Goal: Task Accomplishment & Management: Manage account settings

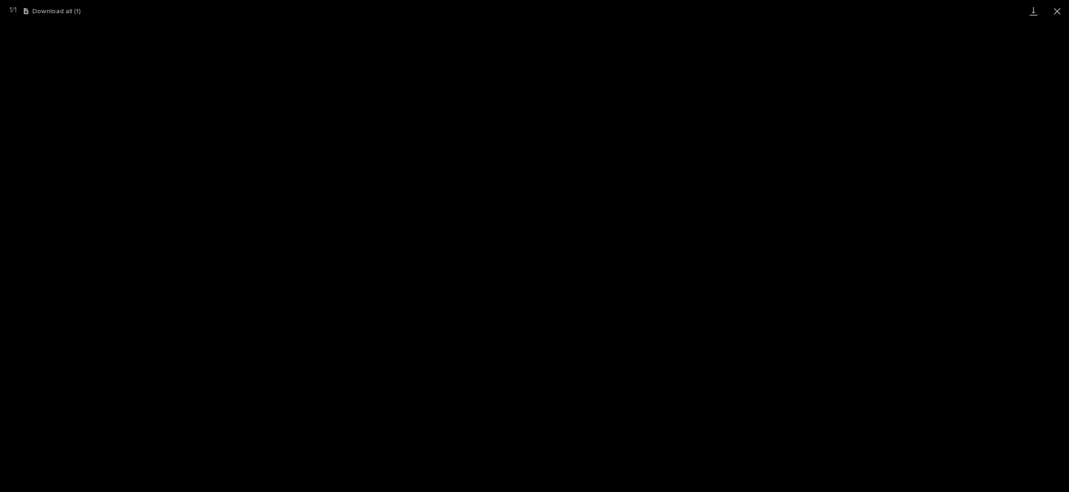
scroll to position [23, 0]
click at [1054, 10] on button "Close gallery" at bounding box center [1057, 11] width 24 height 22
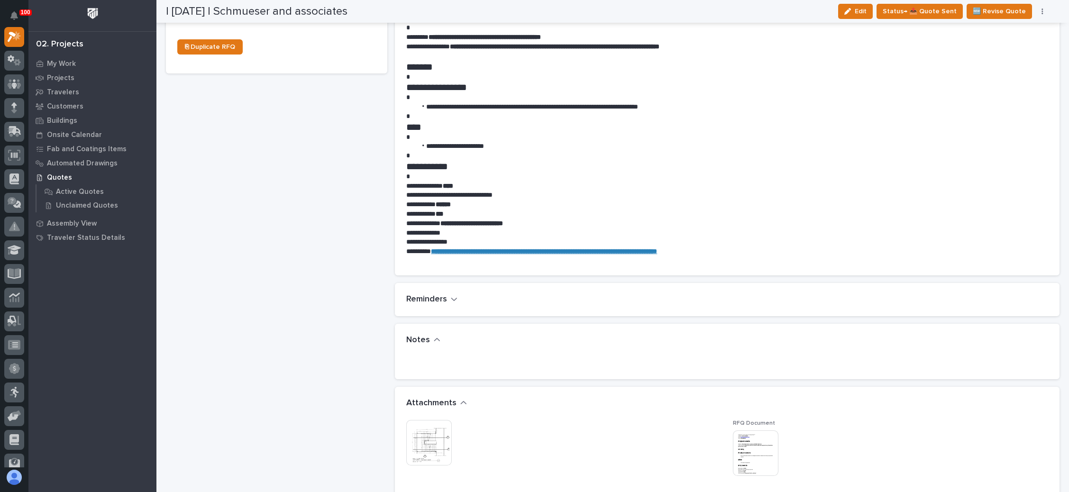
scroll to position [427, 0]
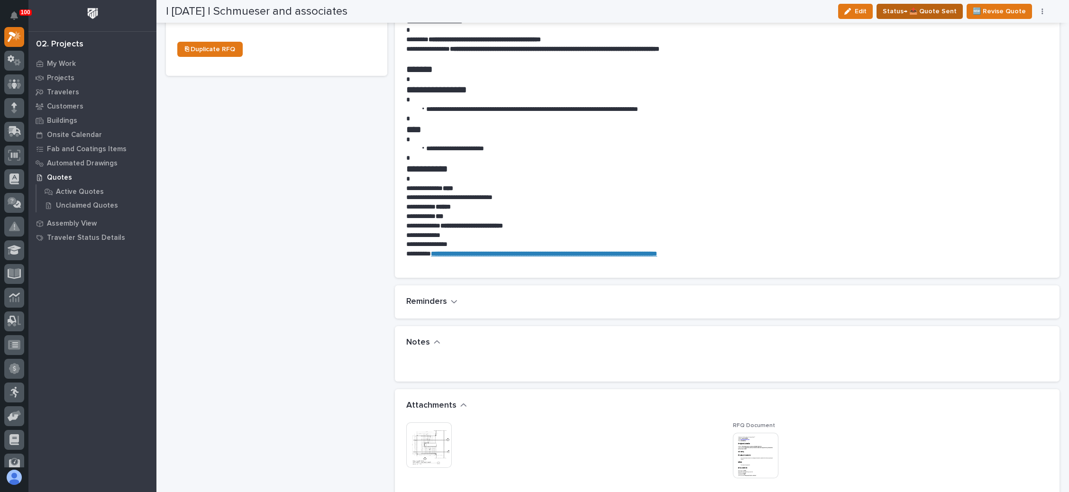
click at [936, 14] on span "Status→ 📤 Quote Sent" at bounding box center [919, 11] width 74 height 11
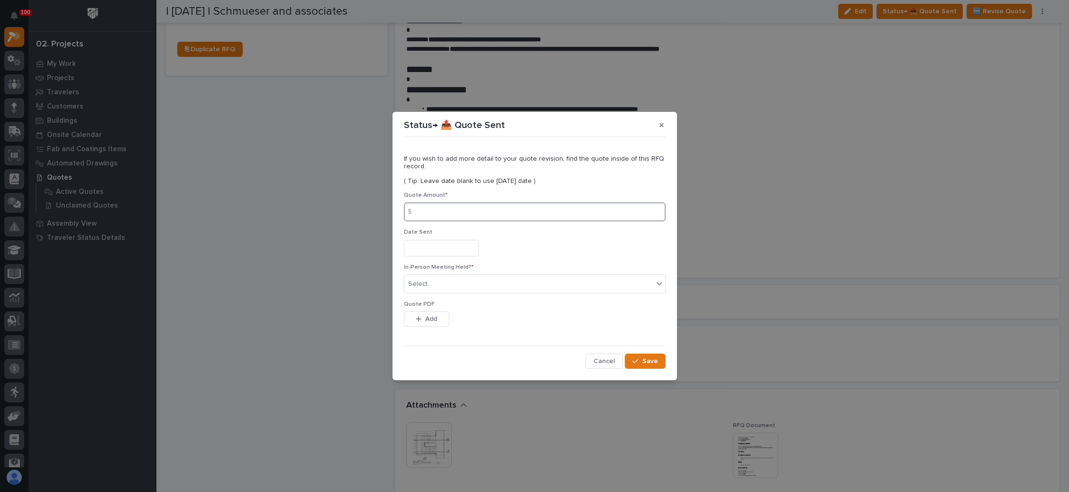
click at [463, 207] on input at bounding box center [535, 211] width 262 height 19
type input "18022"
click at [417, 251] on input "text" at bounding box center [441, 248] width 75 height 17
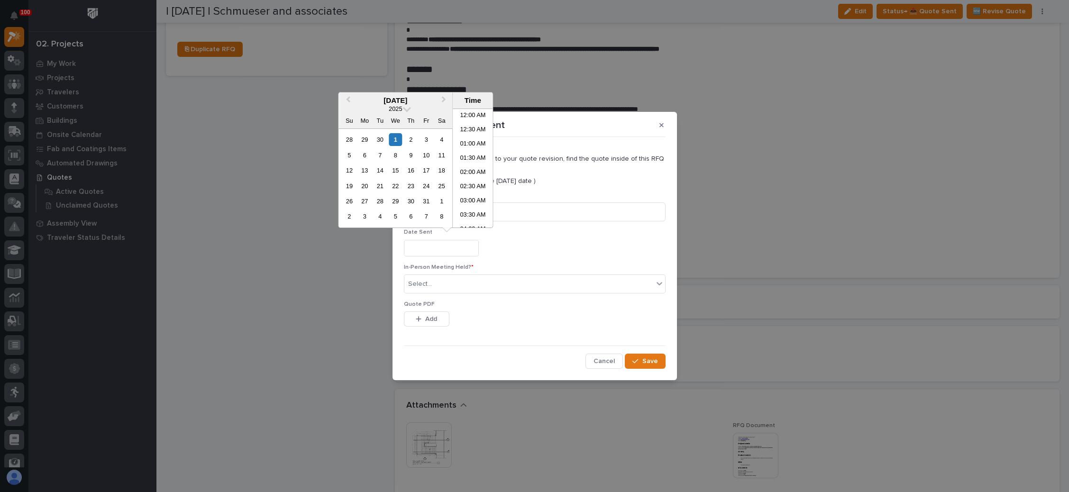
scroll to position [346, 0]
click at [397, 141] on div "1" at bounding box center [395, 139] width 13 height 13
type input "**********"
click at [437, 283] on div "Select..." at bounding box center [528, 284] width 249 height 16
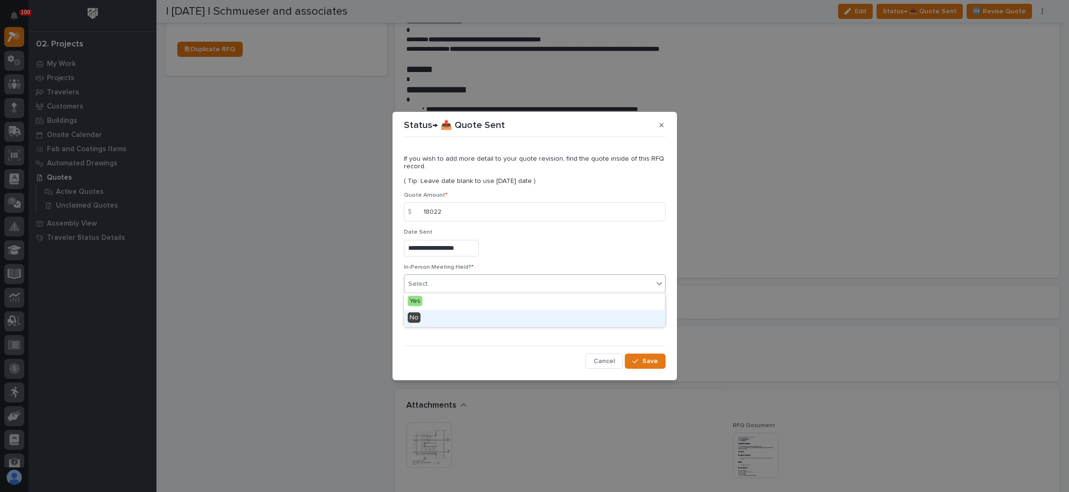
click at [436, 313] on div "No" at bounding box center [534, 318] width 261 height 17
click at [435, 318] on span "Add" at bounding box center [431, 319] width 12 height 9
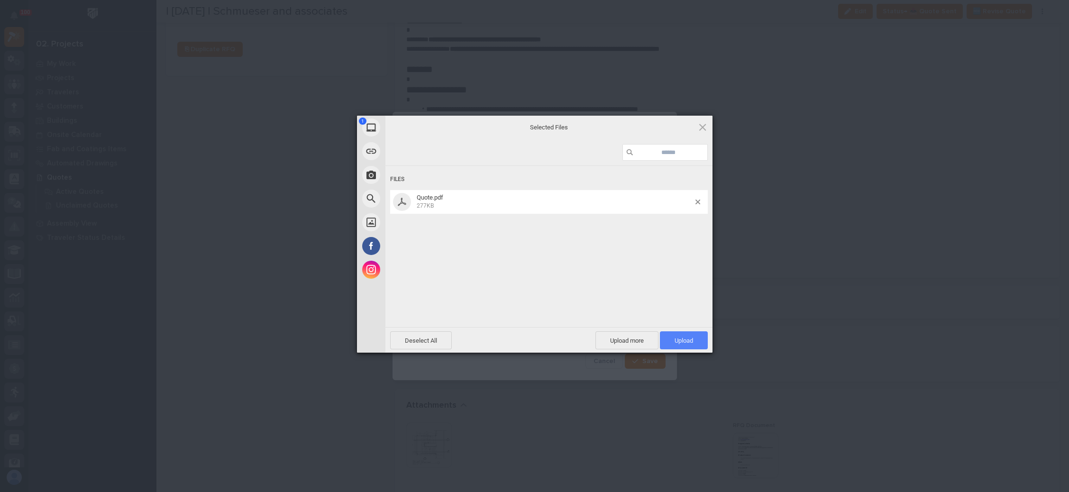
click at [676, 337] on span "Upload 1" at bounding box center [683, 340] width 18 height 7
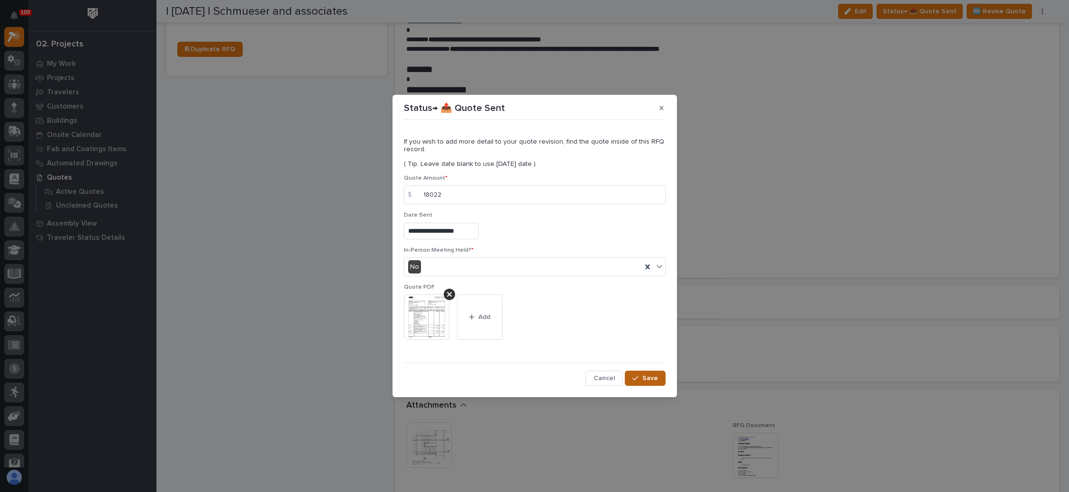
click at [646, 376] on span "Save" at bounding box center [650, 378] width 16 height 9
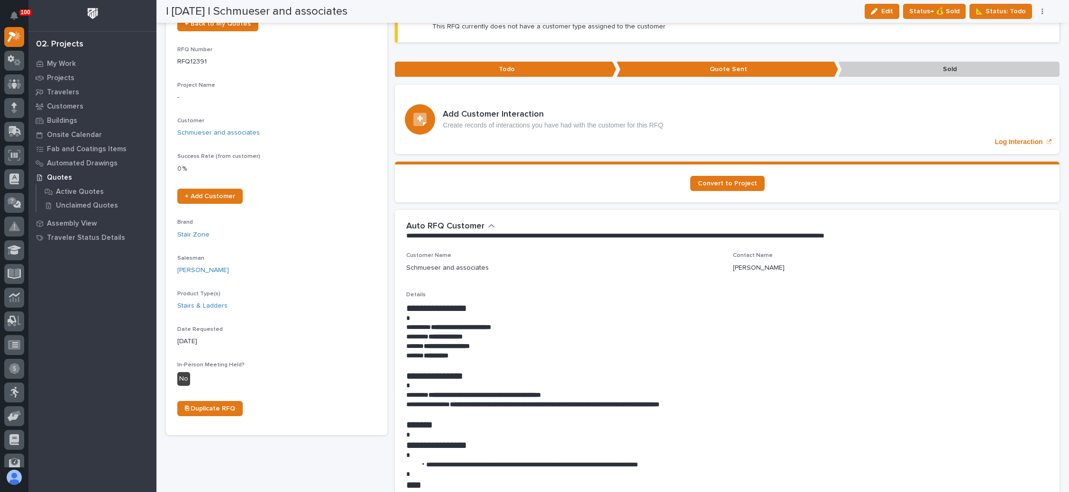
scroll to position [0, 0]
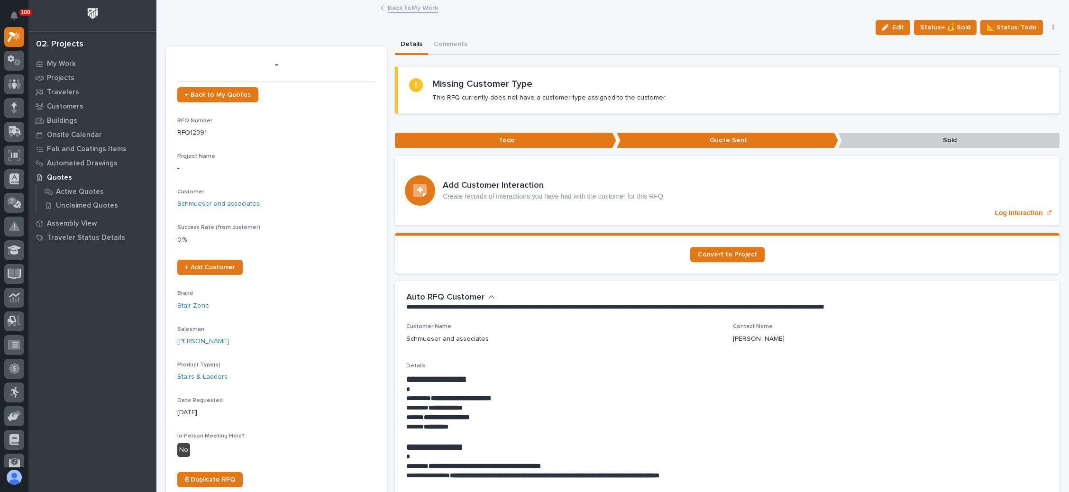
drag, startPoint x: 883, startPoint y: 26, endPoint x: 701, endPoint y: 63, distance: 185.7
click at [883, 26] on icon "button" at bounding box center [885, 27] width 7 height 7
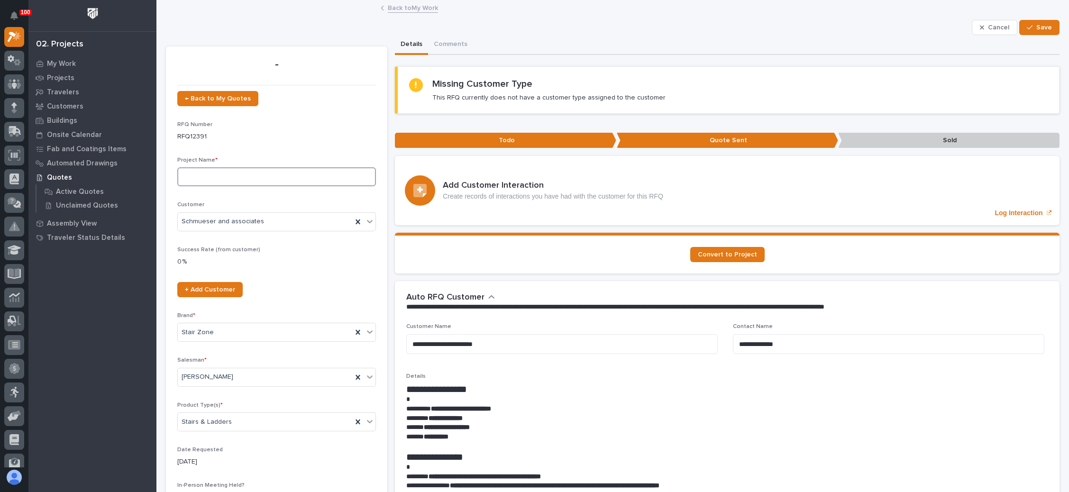
click at [240, 176] on input at bounding box center [276, 176] width 199 height 19
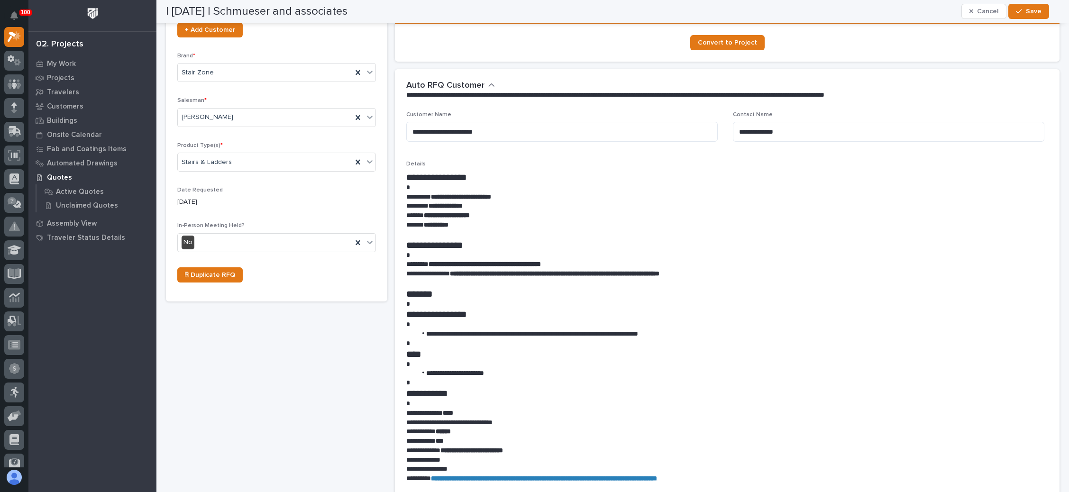
scroll to position [213, 0]
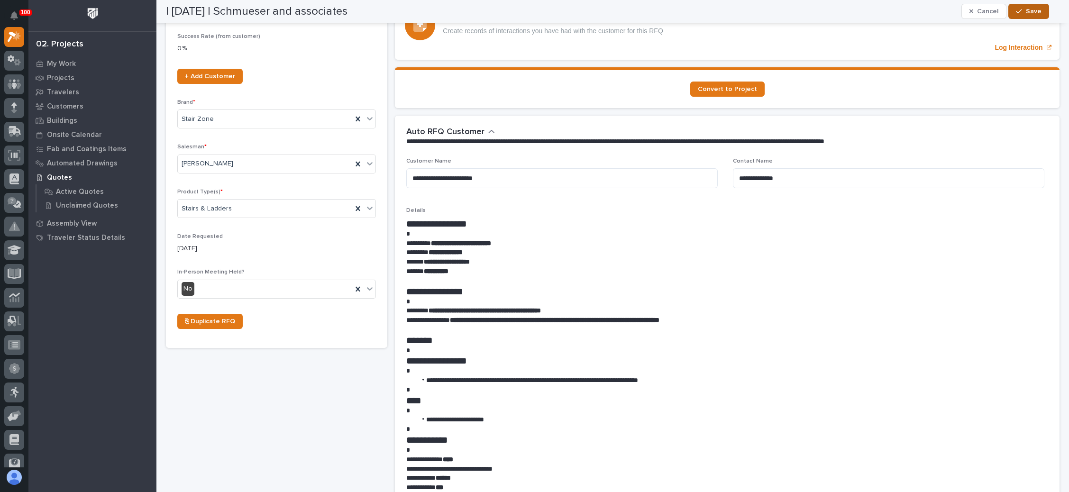
type input "College Stairs"
click at [1030, 7] on span "Save" at bounding box center [1034, 11] width 16 height 9
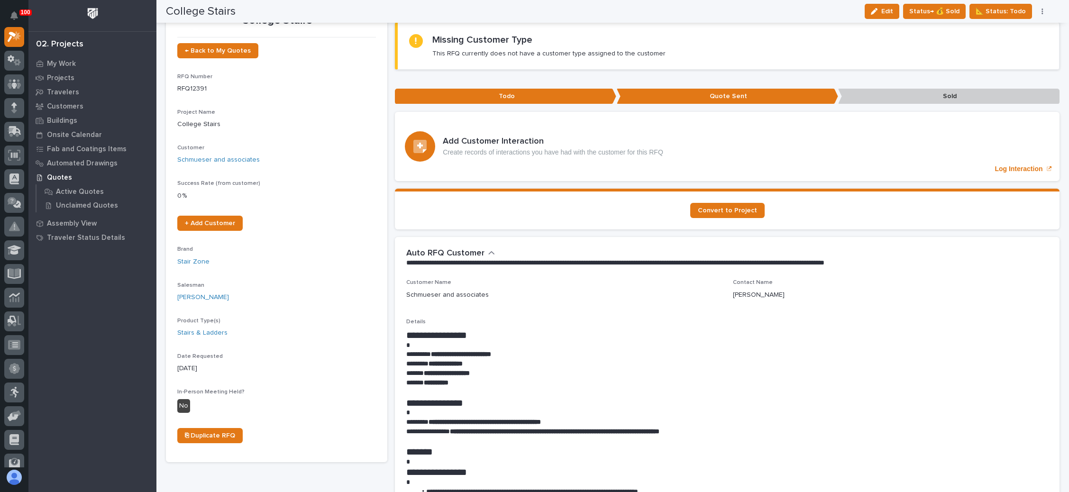
scroll to position [0, 0]
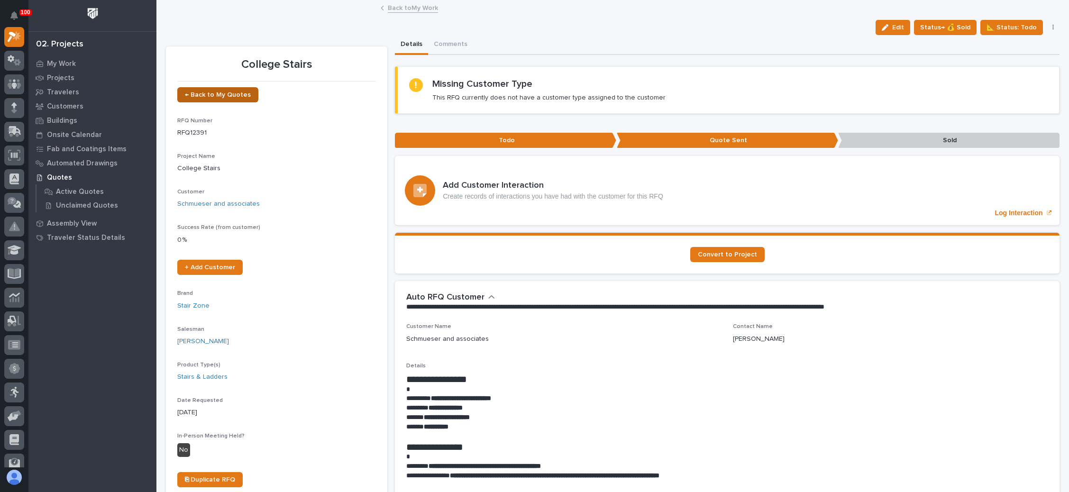
click at [230, 91] on span "← Back to My Quotes" at bounding box center [218, 94] width 66 height 7
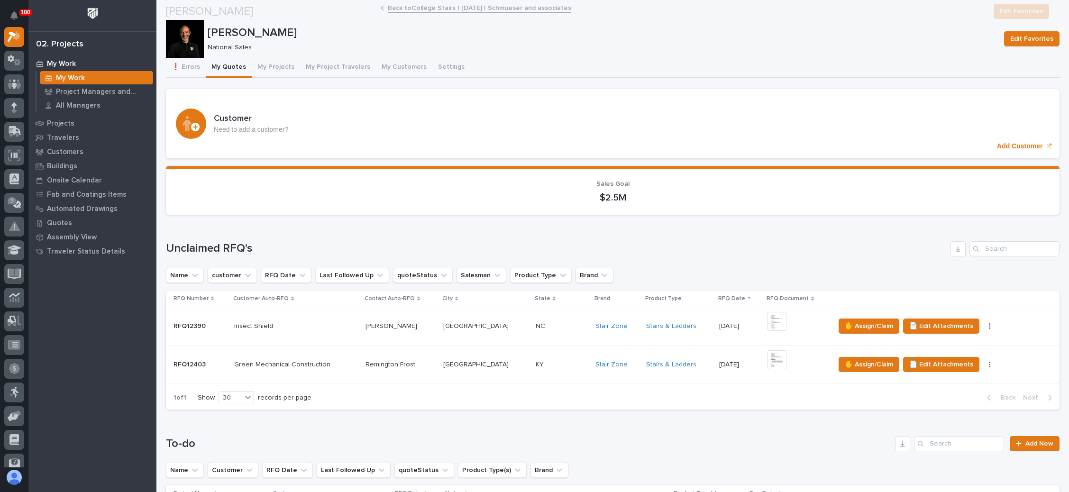
scroll to position [142, 0]
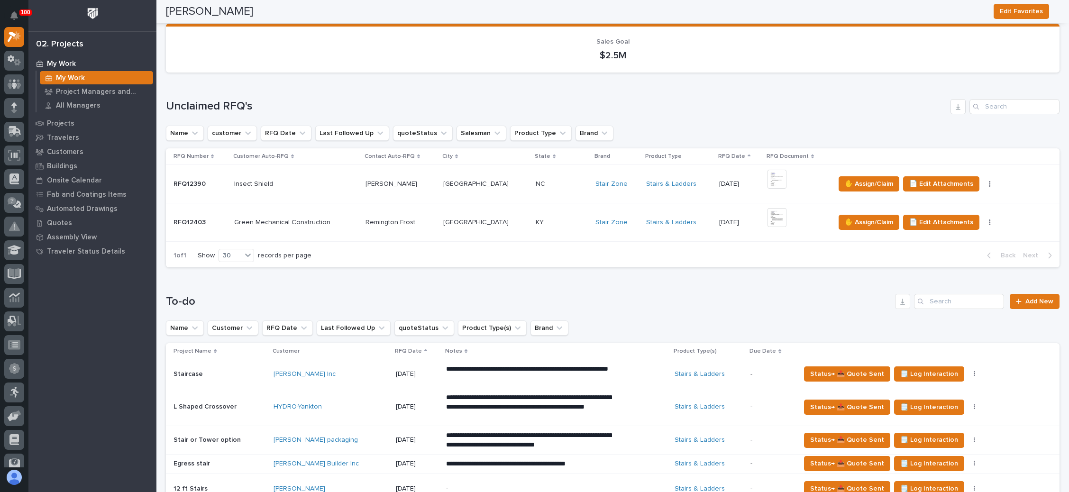
click at [552, 183] on p at bounding box center [562, 184] width 53 height 8
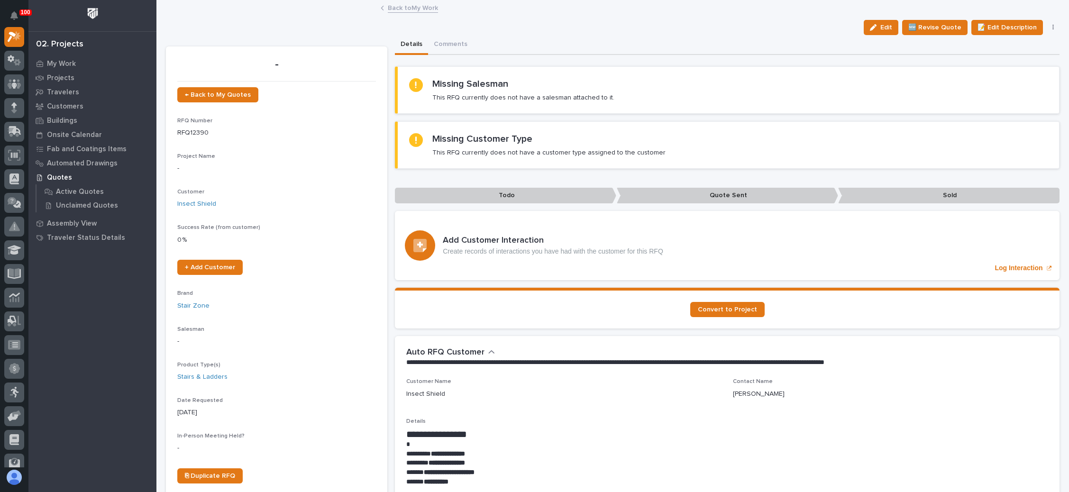
click at [1052, 25] on icon "button" at bounding box center [1053, 27] width 2 height 7
click at [1010, 74] on span "✋ Assign/Claim" at bounding box center [1000, 76] width 48 height 11
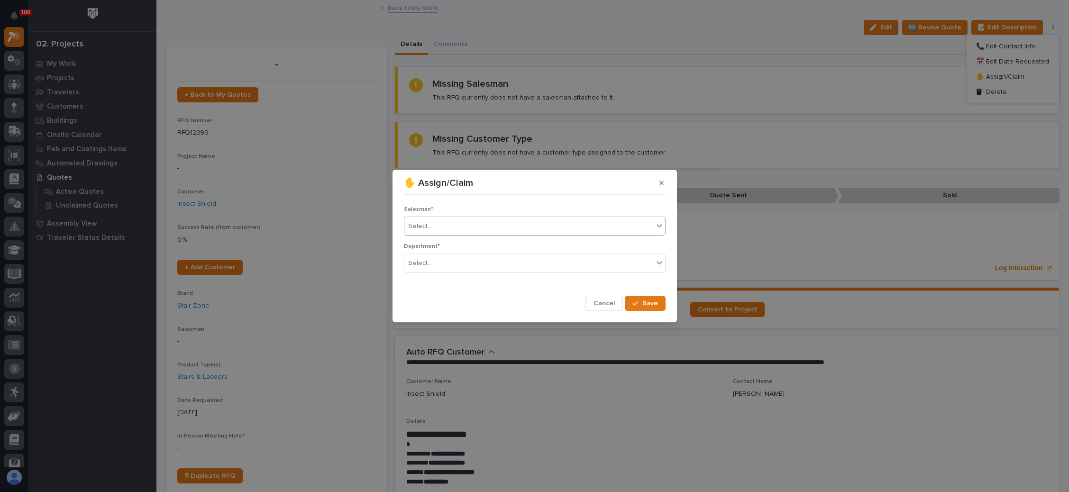
drag, startPoint x: 438, startPoint y: 223, endPoint x: 440, endPoint y: 229, distance: 6.9
click at [439, 223] on div "Select..." at bounding box center [528, 226] width 249 height 16
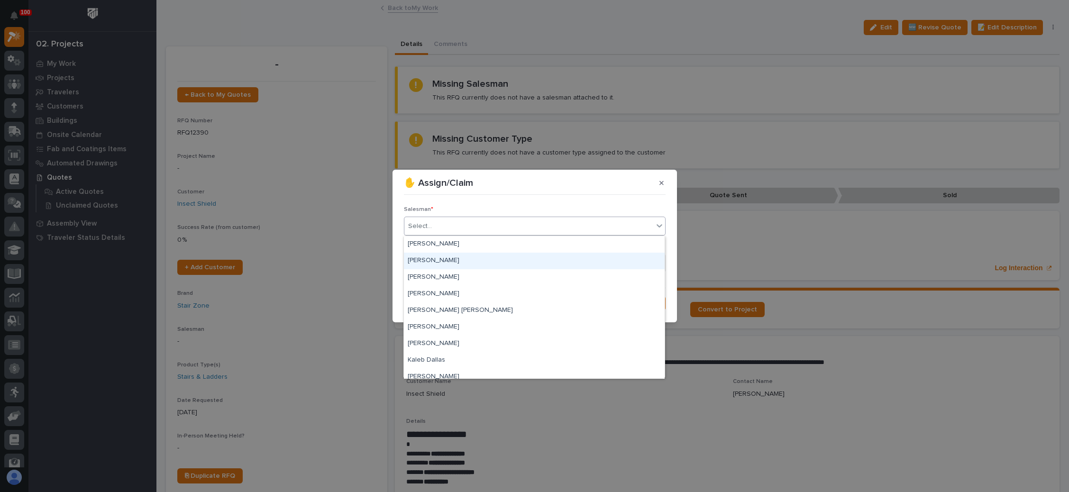
click at [441, 258] on div "Brian Bontrager" at bounding box center [534, 261] width 261 height 17
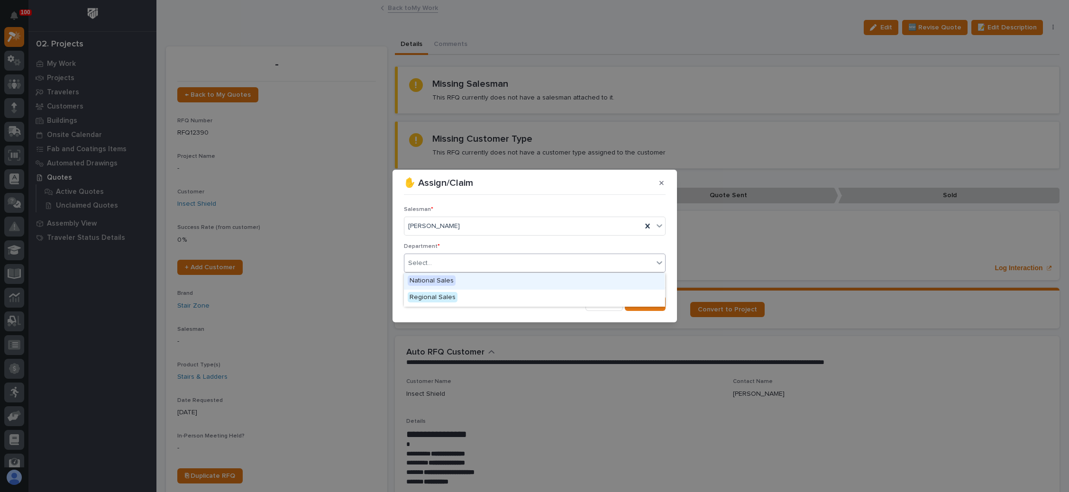
click at [441, 258] on div "Select..." at bounding box center [528, 263] width 249 height 16
click at [442, 277] on span "National Sales" at bounding box center [432, 280] width 48 height 10
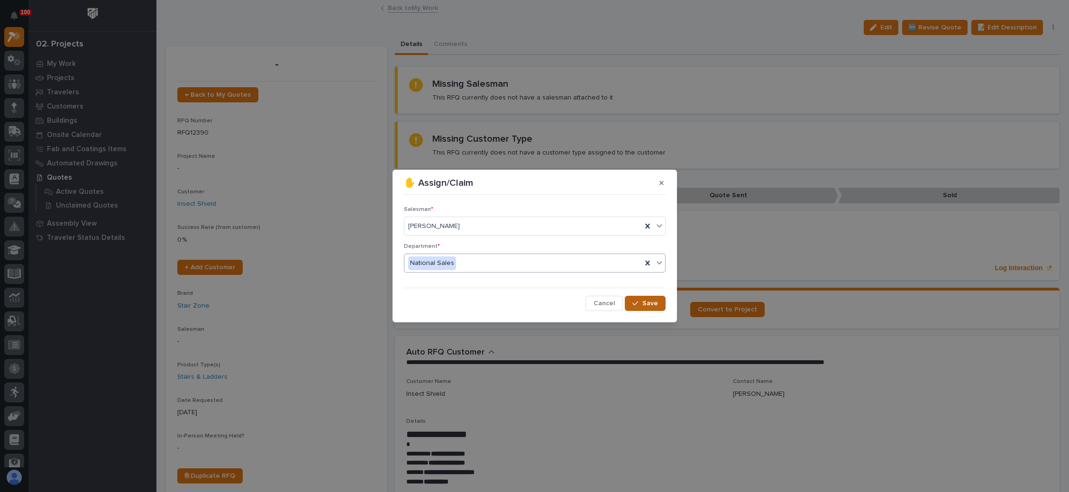
click at [631, 304] on button "Save" at bounding box center [645, 303] width 40 height 15
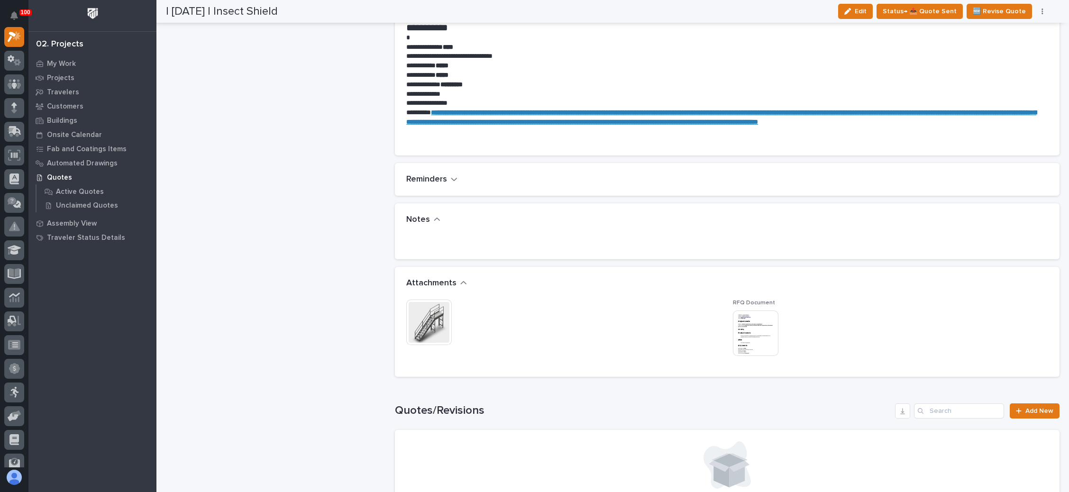
scroll to position [569, 0]
click at [739, 329] on img at bounding box center [755, 331] width 45 height 45
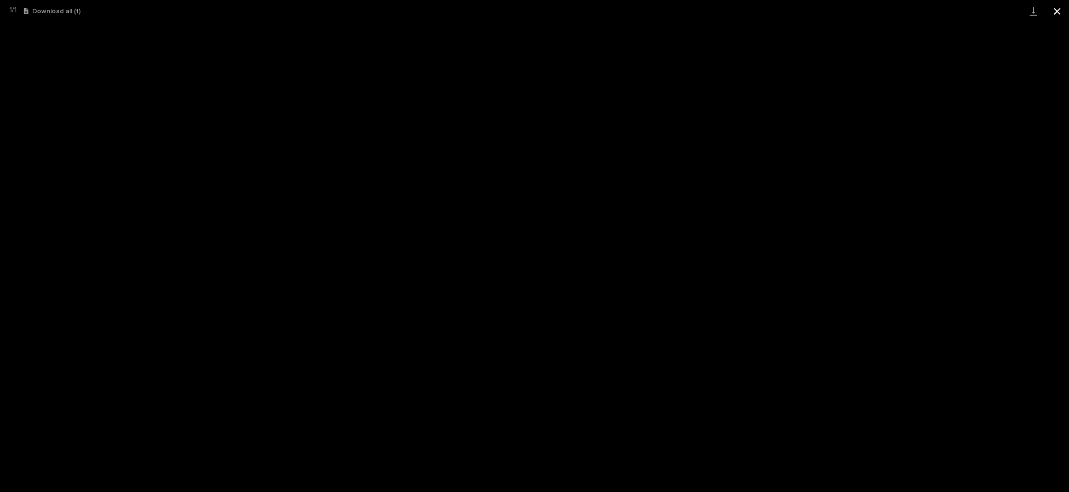
click at [1050, 9] on button "Close gallery" at bounding box center [1057, 11] width 24 height 22
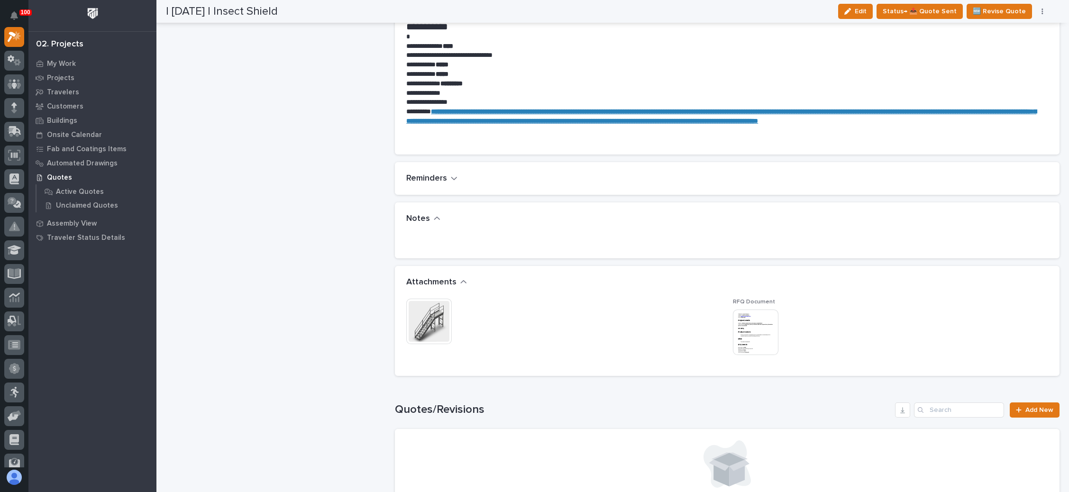
click at [419, 323] on img at bounding box center [428, 321] width 45 height 45
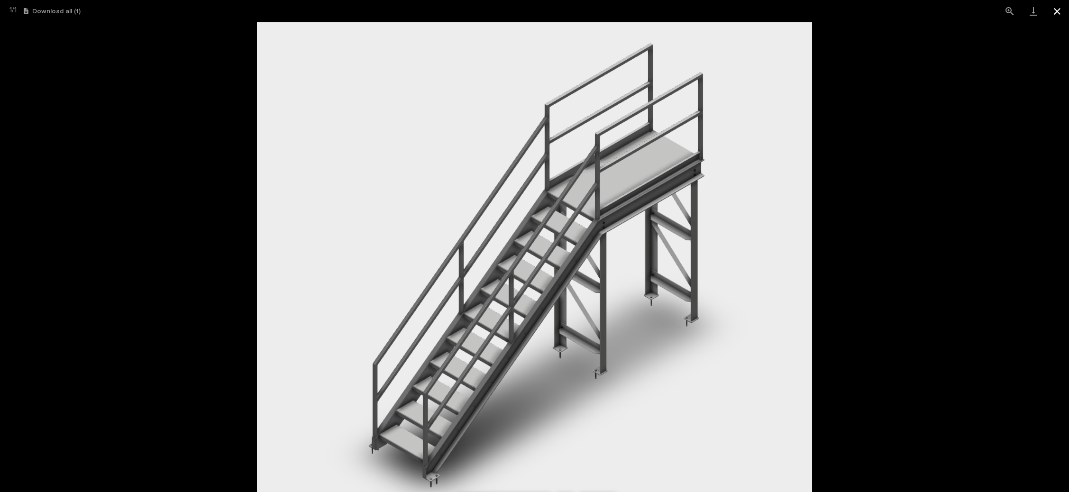
click at [1053, 11] on button "Close gallery" at bounding box center [1057, 11] width 24 height 22
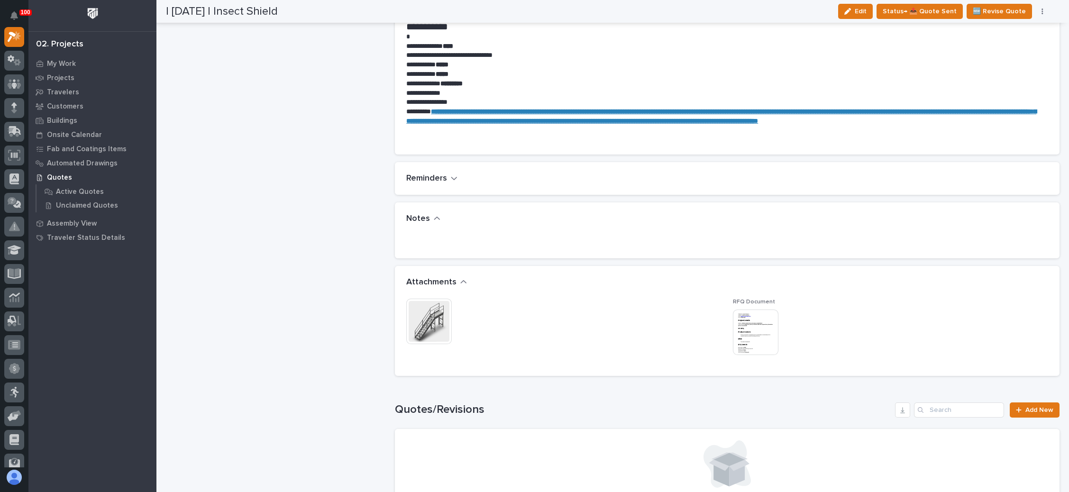
click at [737, 328] on img at bounding box center [755, 331] width 45 height 45
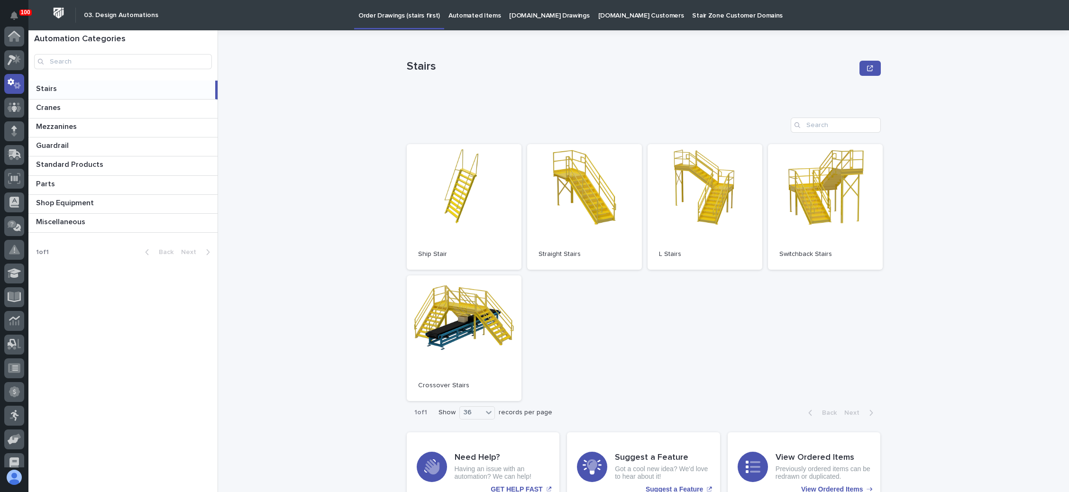
scroll to position [47, 0]
click at [582, 210] on span "Open" at bounding box center [584, 206] width 17 height 7
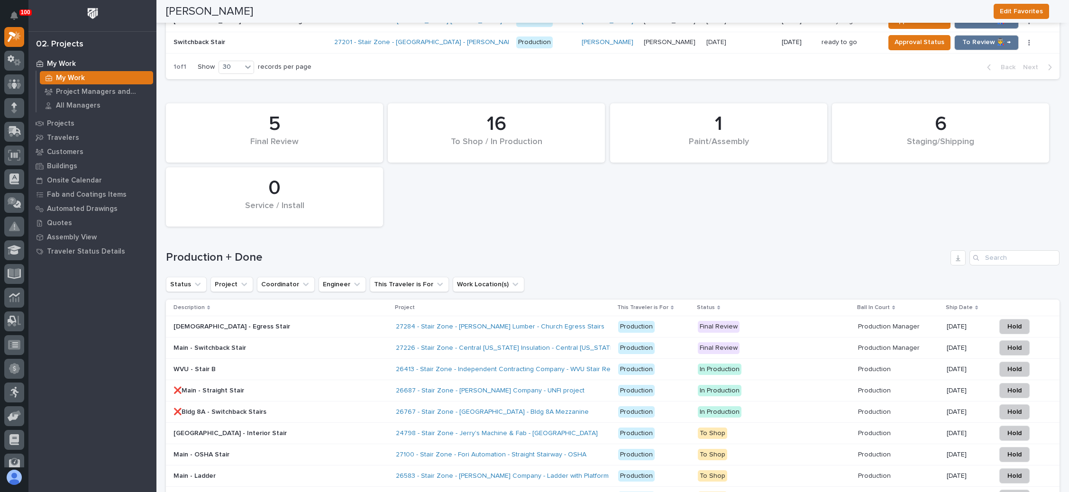
scroll to position [1137, 0]
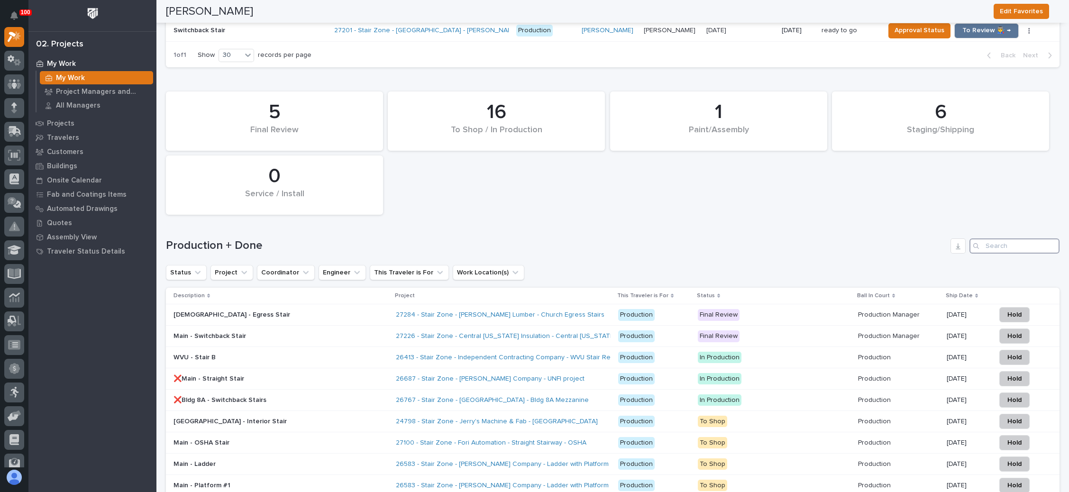
drag, startPoint x: 987, startPoint y: 241, endPoint x: 980, endPoint y: 241, distance: 7.1
click at [987, 240] on input "Search" at bounding box center [1014, 245] width 90 height 15
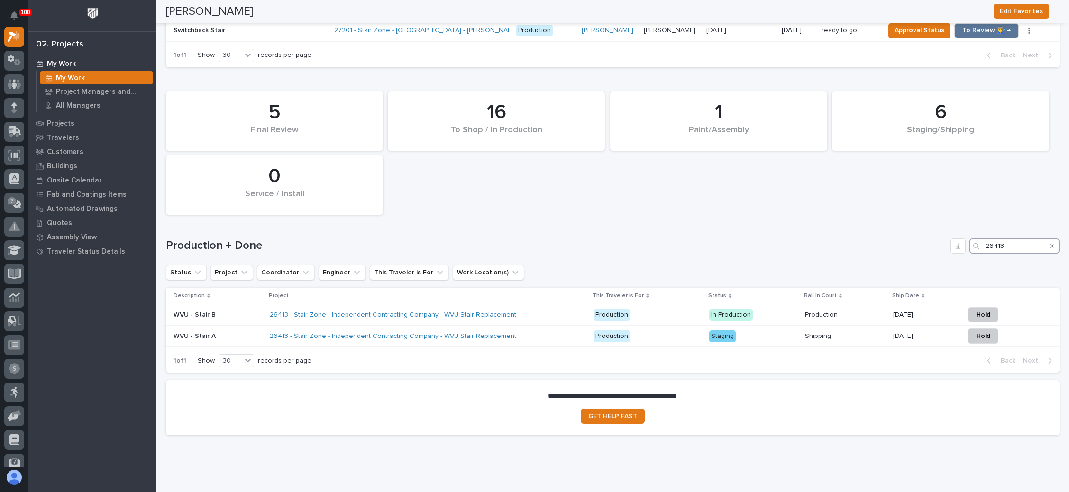
type input "26413"
